Goal: Information Seeking & Learning: Learn about a topic

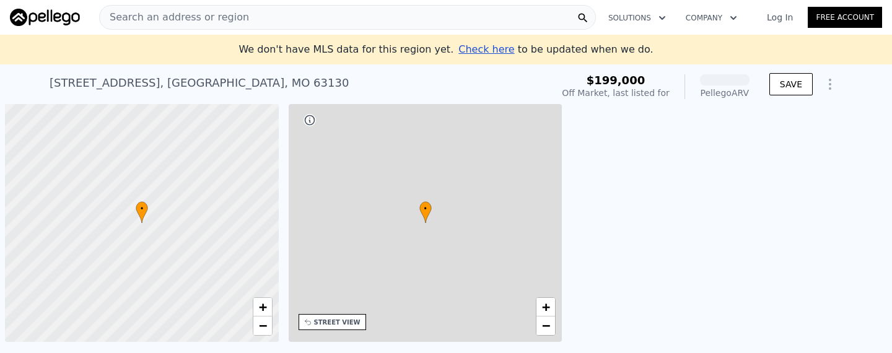
click at [148, 89] on div "[STREET_ADDRESS]" at bounding box center [199, 82] width 299 height 17
